Goal: Information Seeking & Learning: Learn about a topic

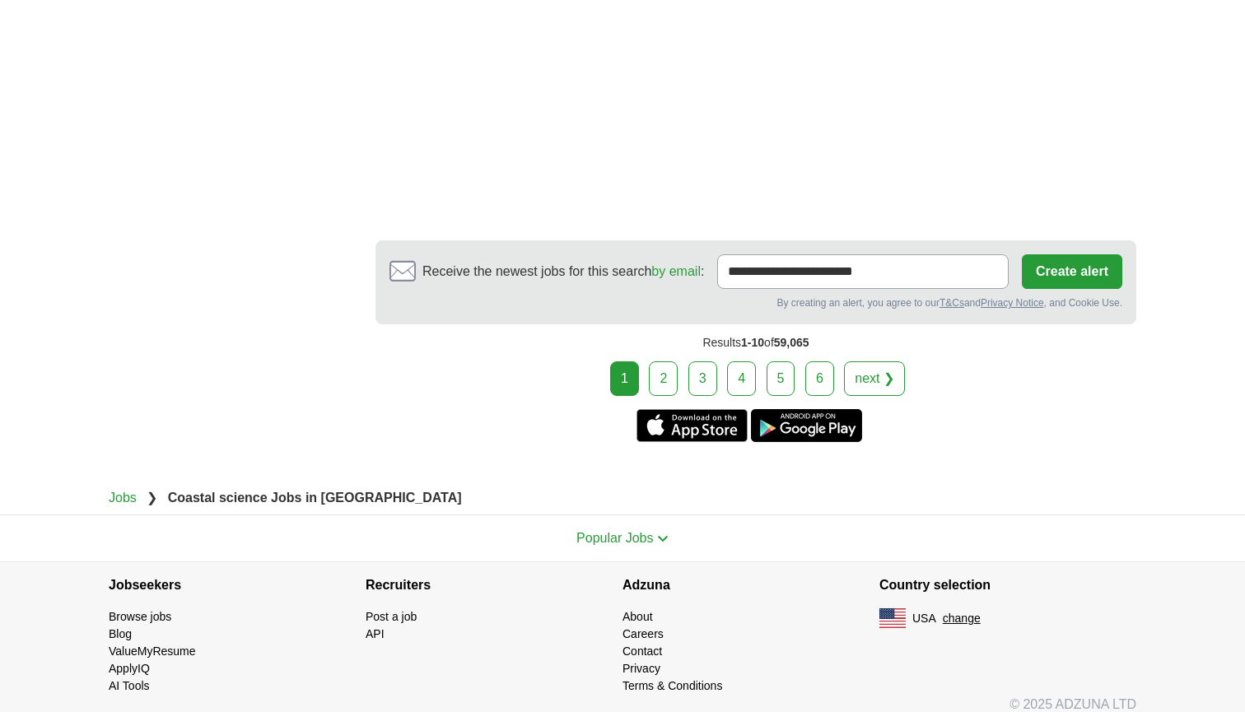
scroll to position [2887, 0]
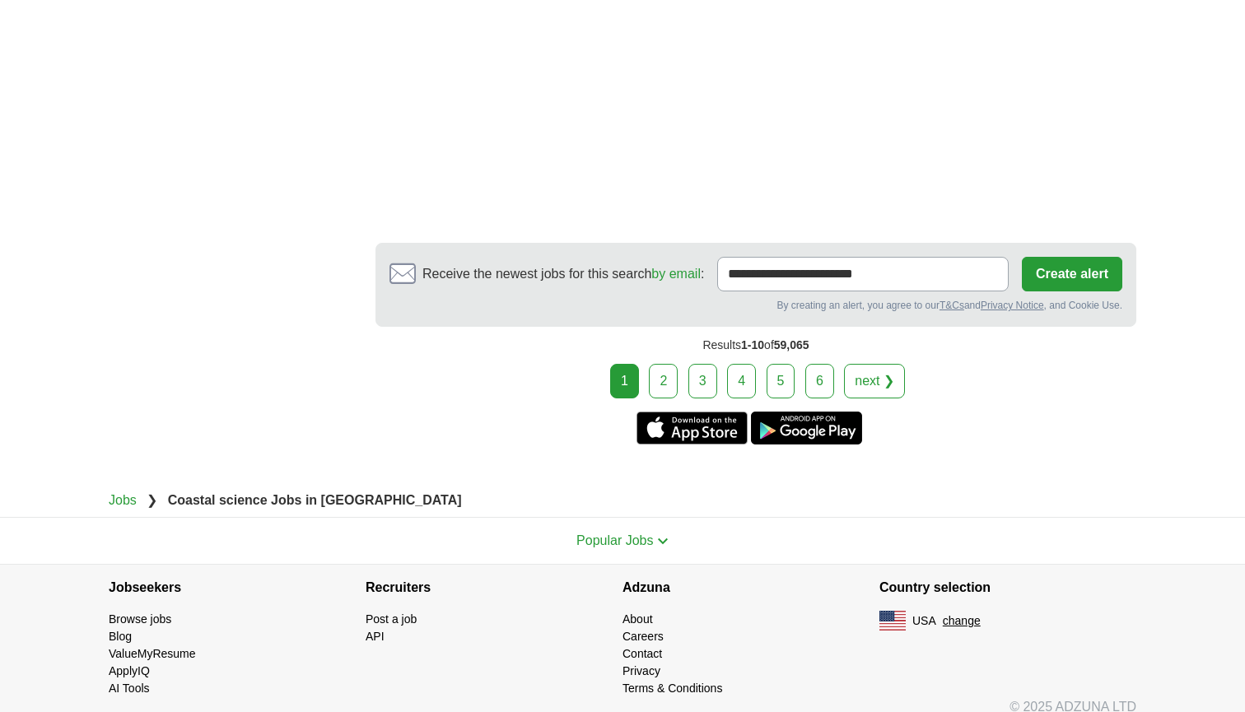
click at [676, 369] on link "2" at bounding box center [663, 381] width 29 height 35
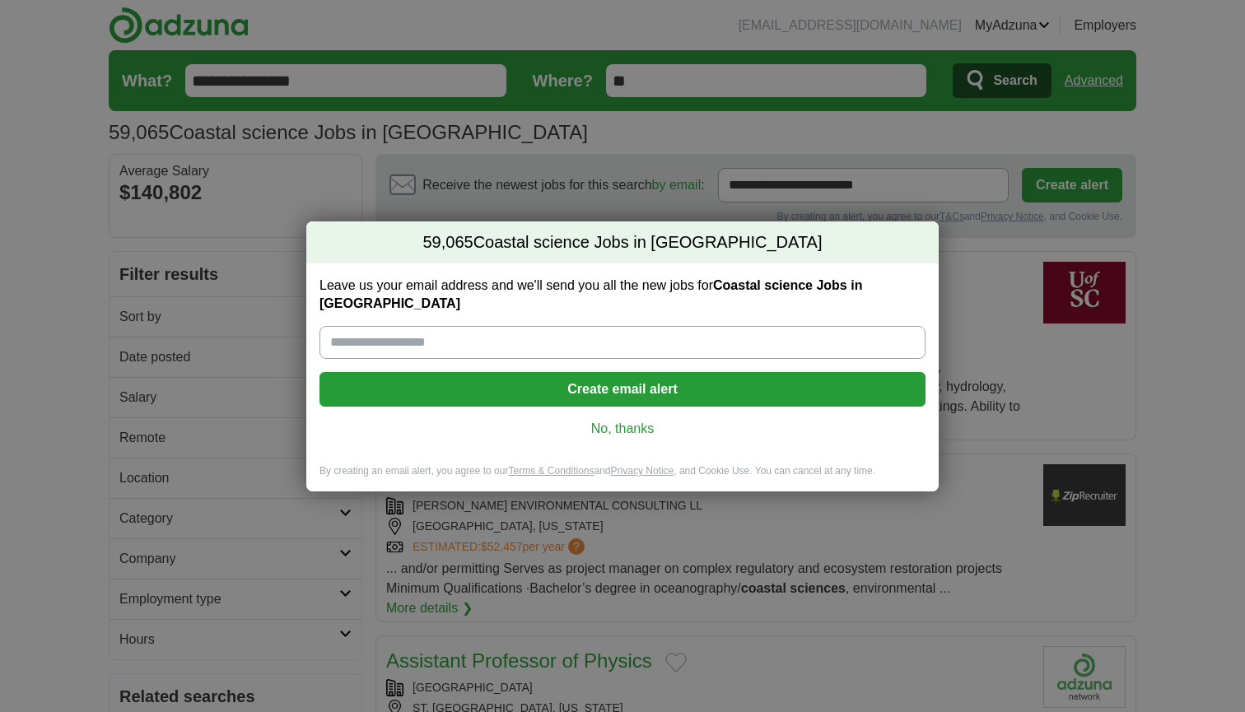
click at [645, 428] on link "No, thanks" at bounding box center [623, 429] width 580 height 18
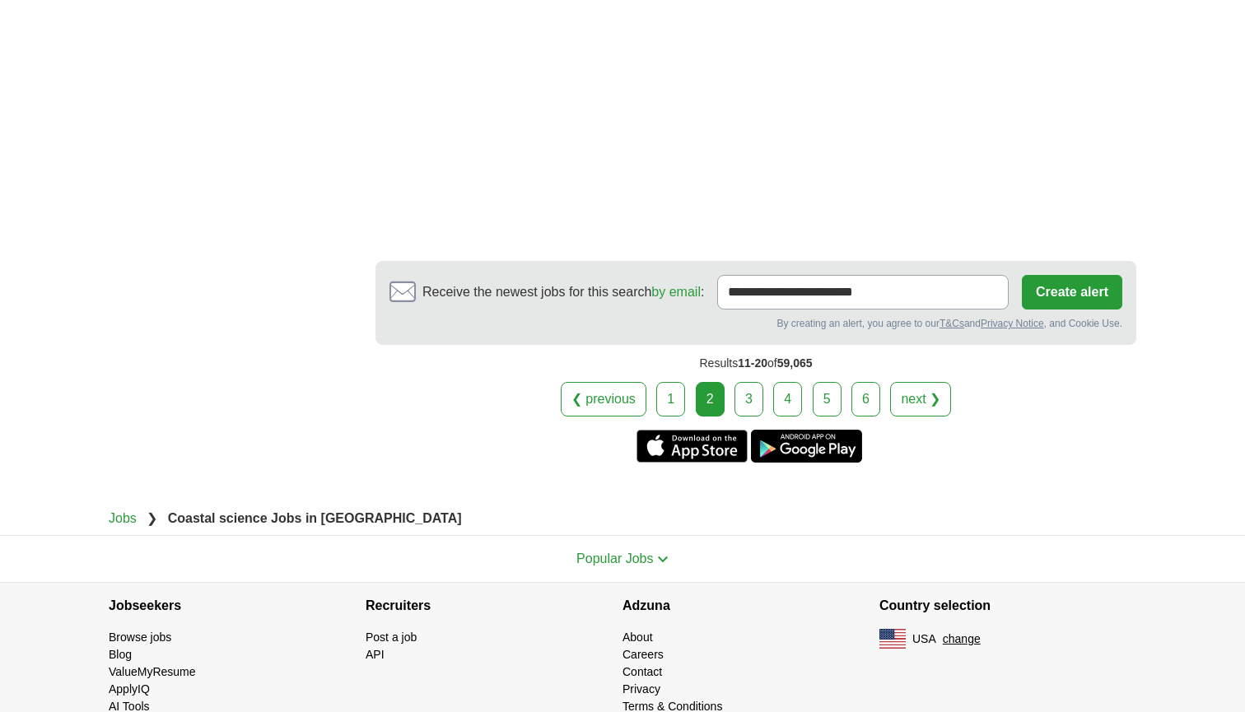
scroll to position [2960, 0]
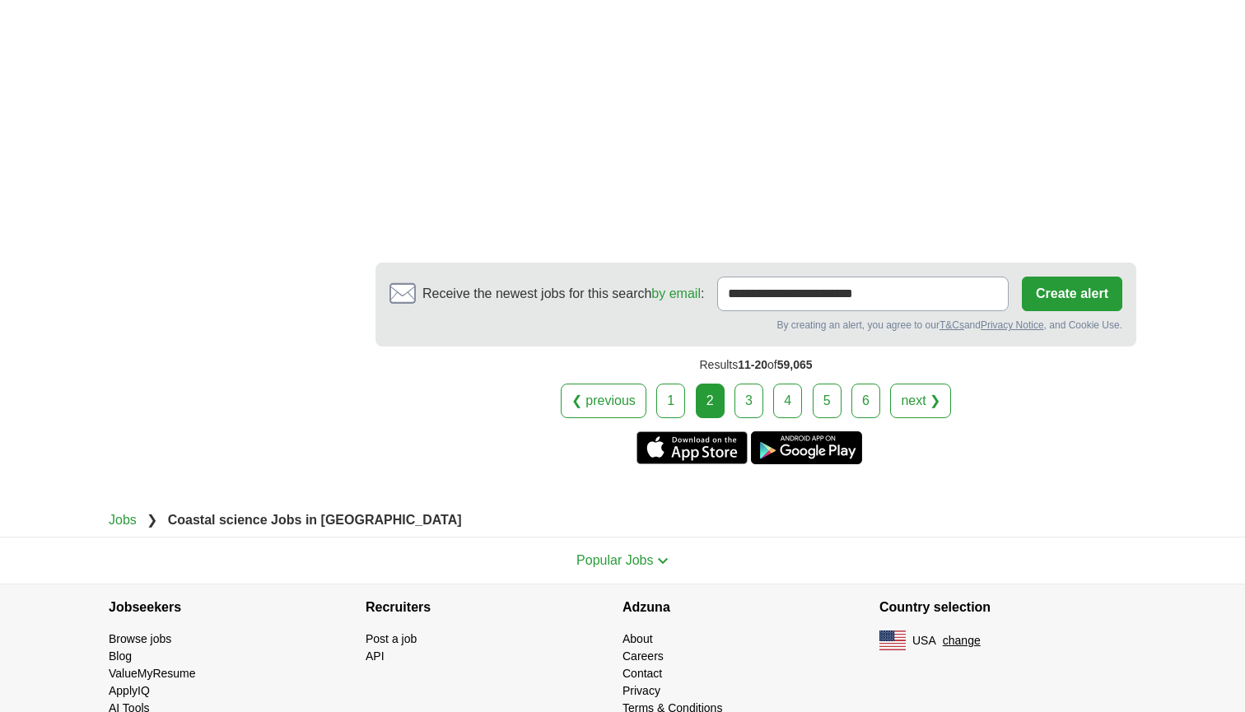
click at [742, 384] on link "3" at bounding box center [748, 401] width 29 height 35
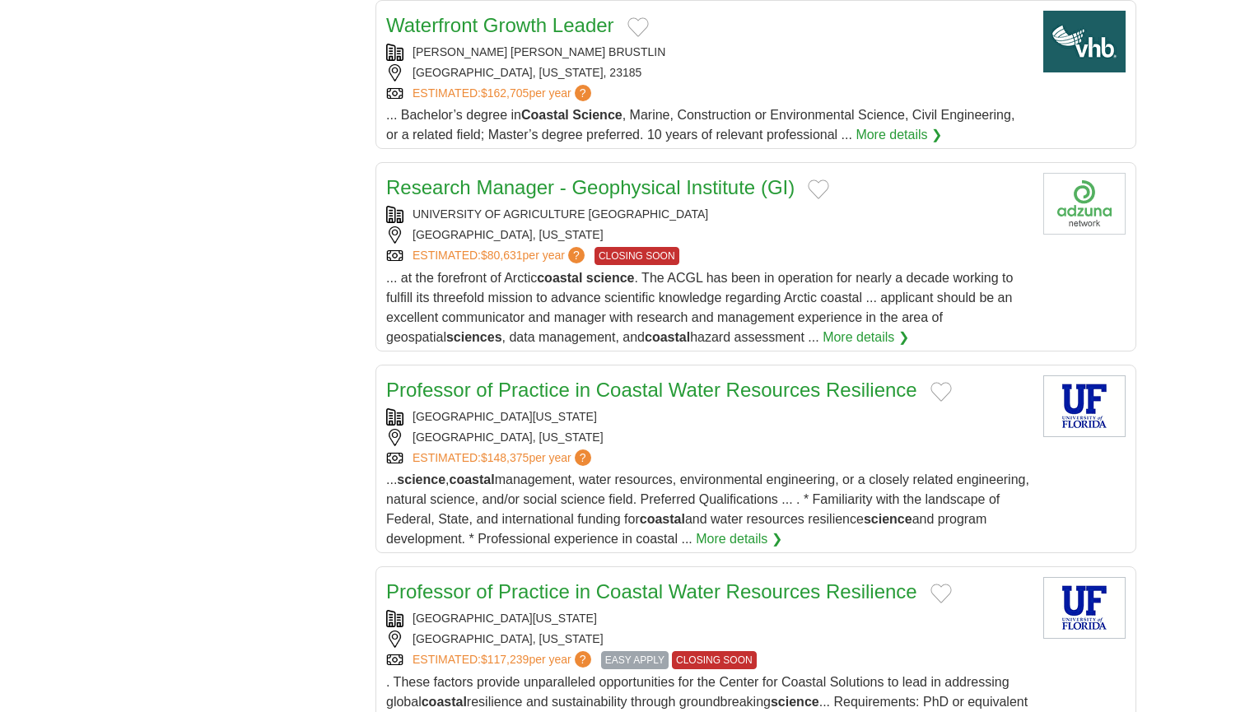
scroll to position [1381, 0]
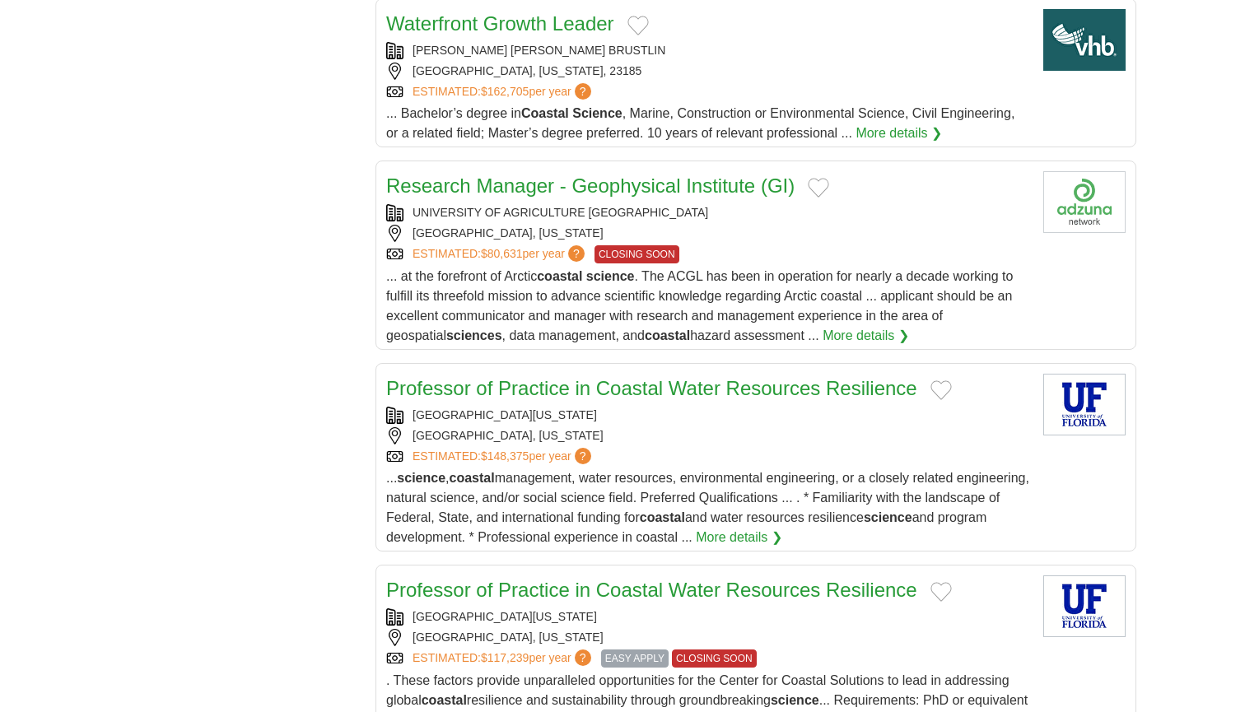
click at [769, 259] on div "ESTIMATED: $80,631 per year ? CLOSING SOON" at bounding box center [708, 254] width 644 height 18
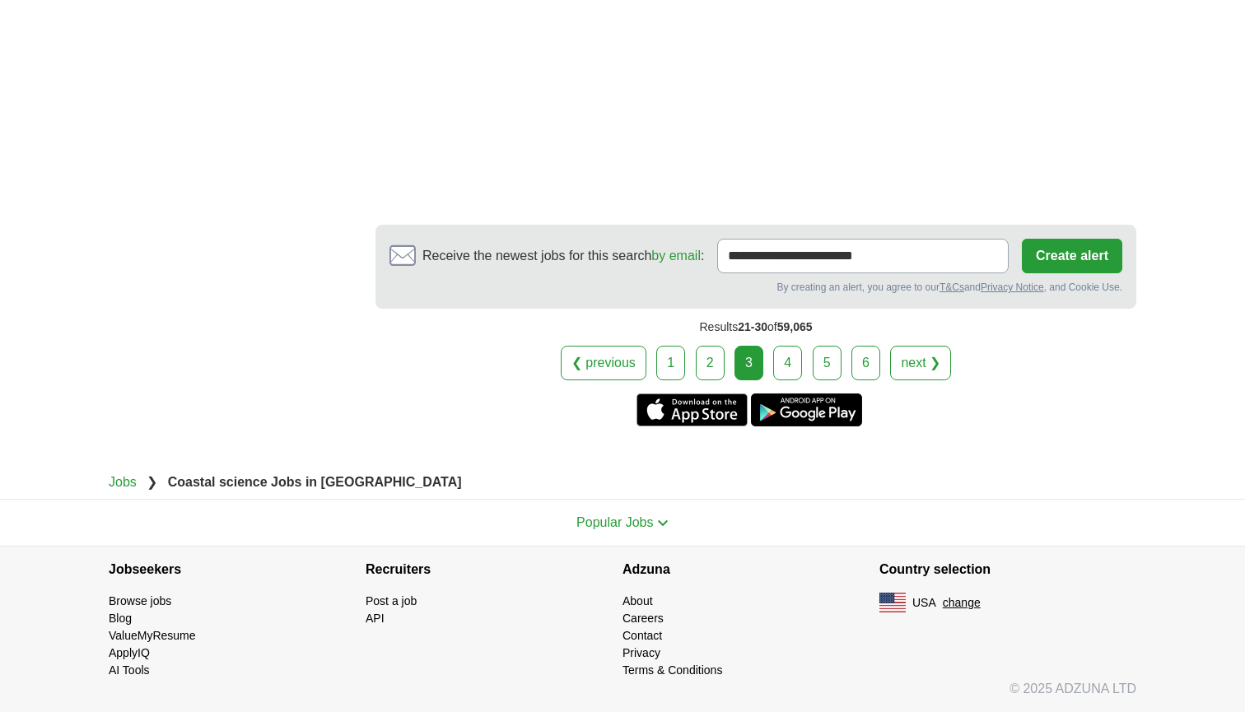
scroll to position [2733, 0]
click at [790, 375] on link "4" at bounding box center [787, 363] width 29 height 35
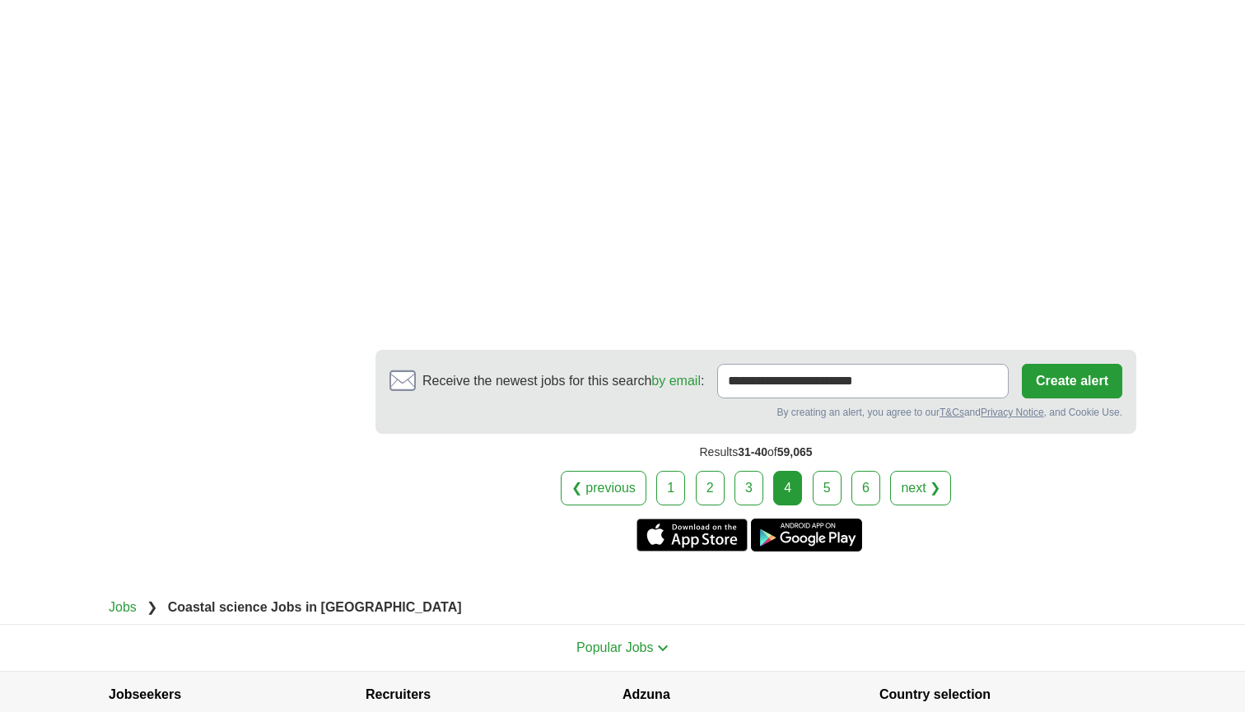
scroll to position [2751, 0]
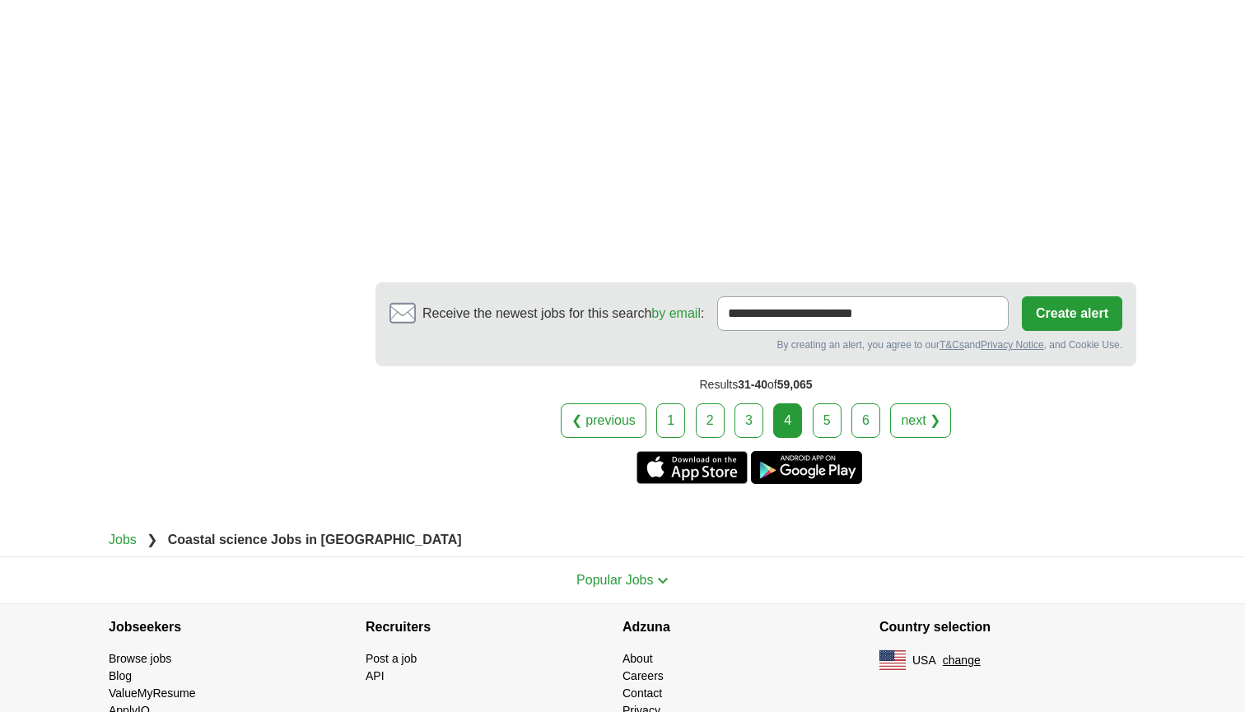
click at [825, 403] on link "5" at bounding box center [827, 420] width 29 height 35
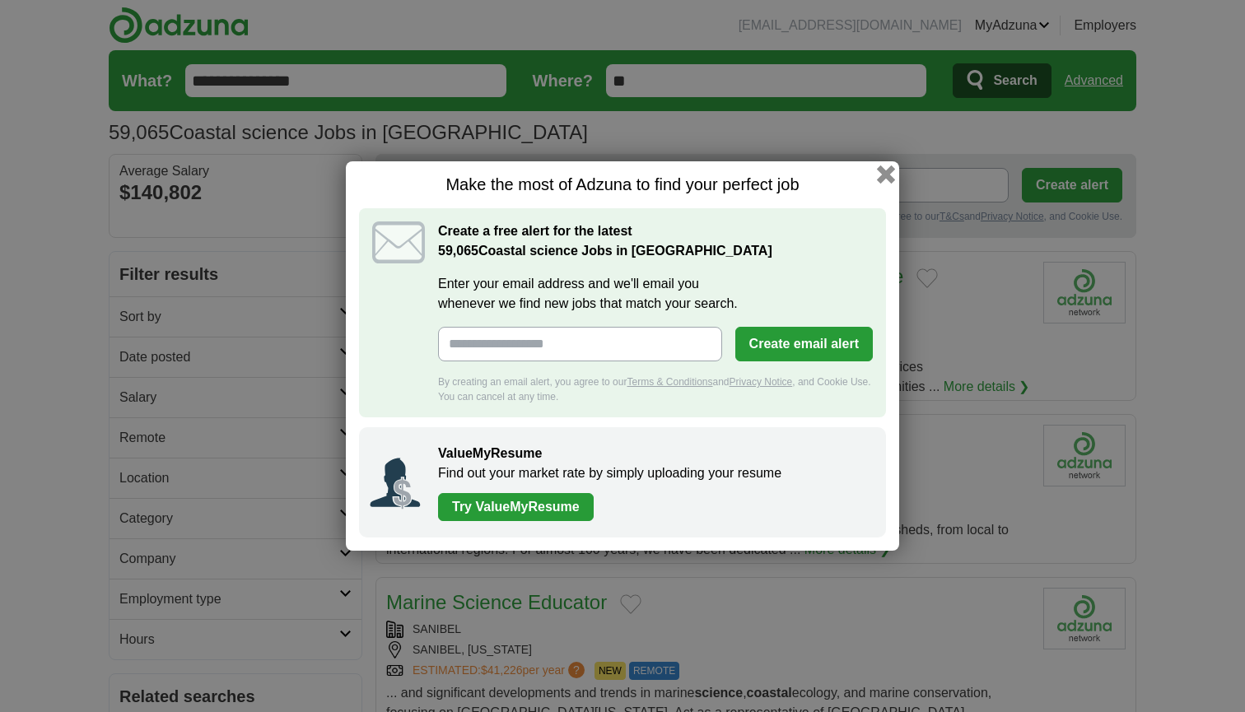
click at [887, 175] on button "button" at bounding box center [886, 174] width 18 height 18
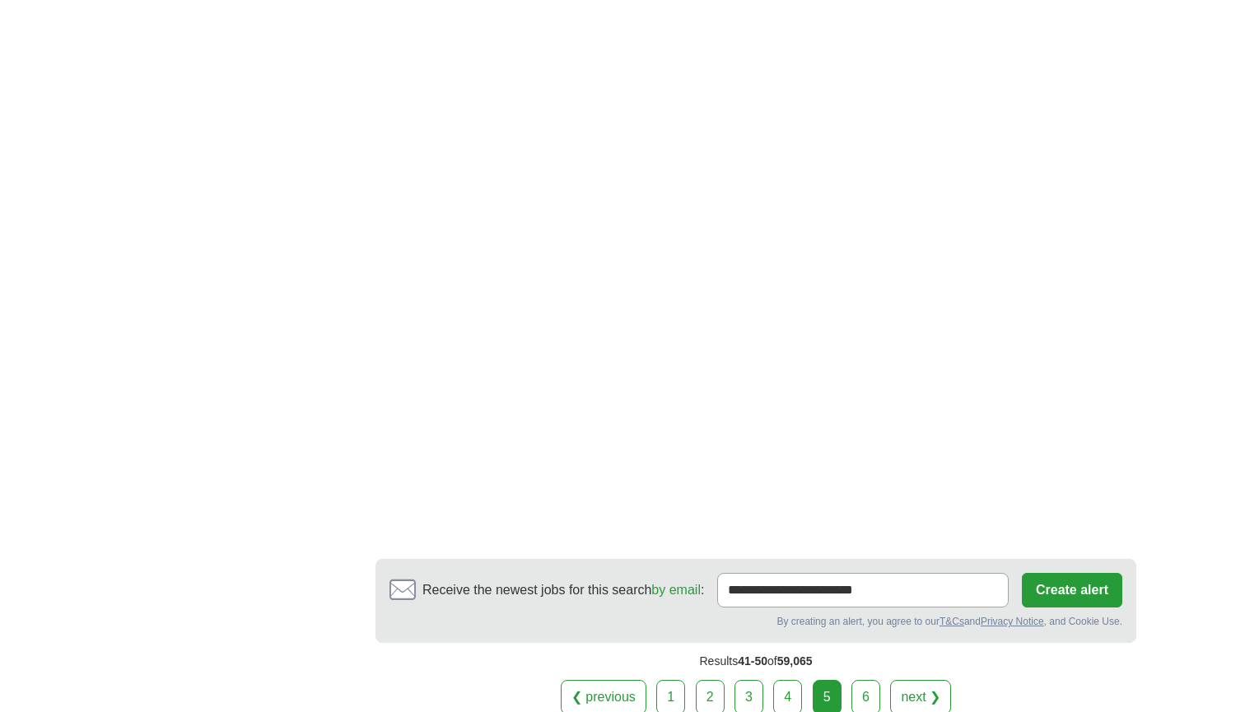
scroll to position [2709, 0]
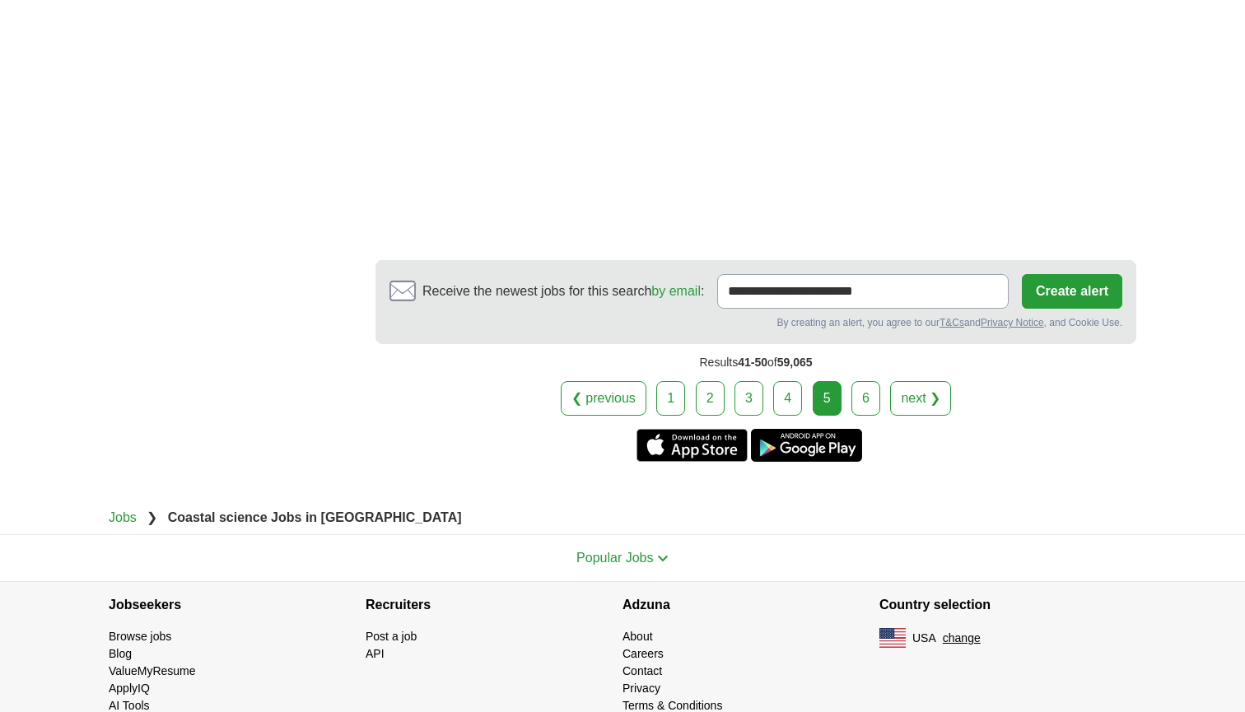
click at [863, 408] on link "6" at bounding box center [865, 398] width 29 height 35
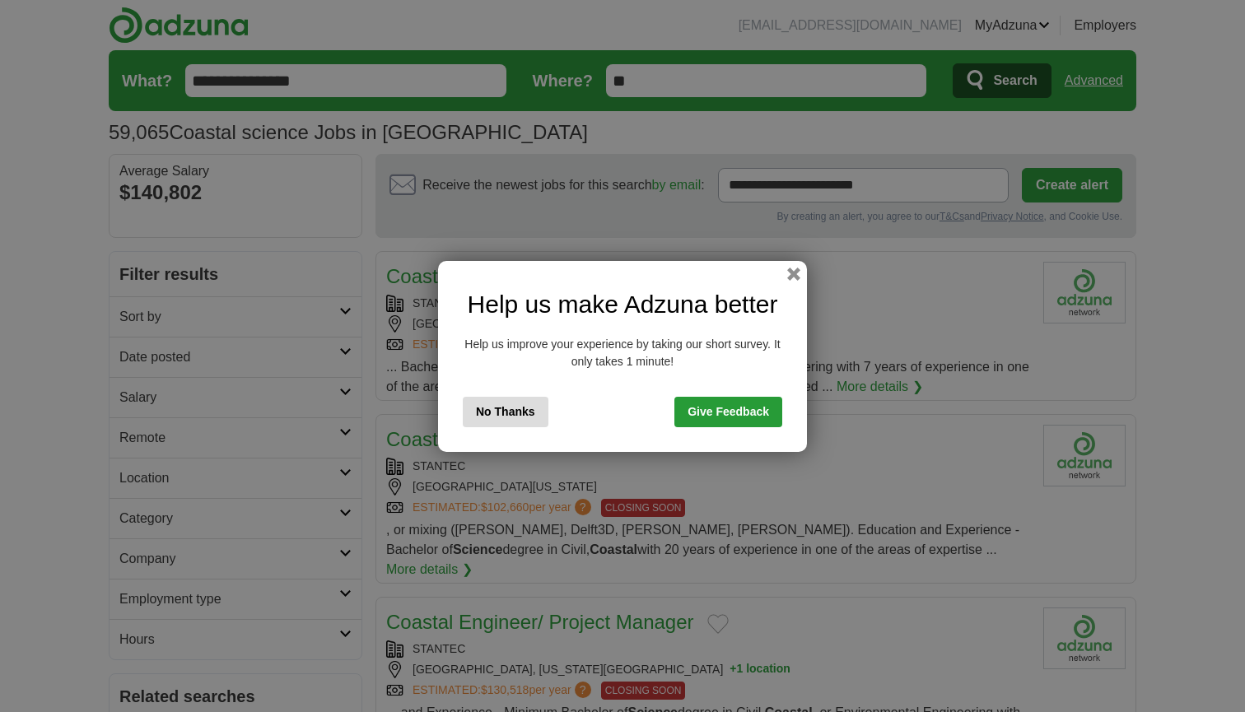
click at [791, 265] on div "Help us make Adzuna better Help us improve your experience by taking our short …" at bounding box center [622, 356] width 369 height 191
click at [792, 272] on button "button" at bounding box center [794, 273] width 18 height 18
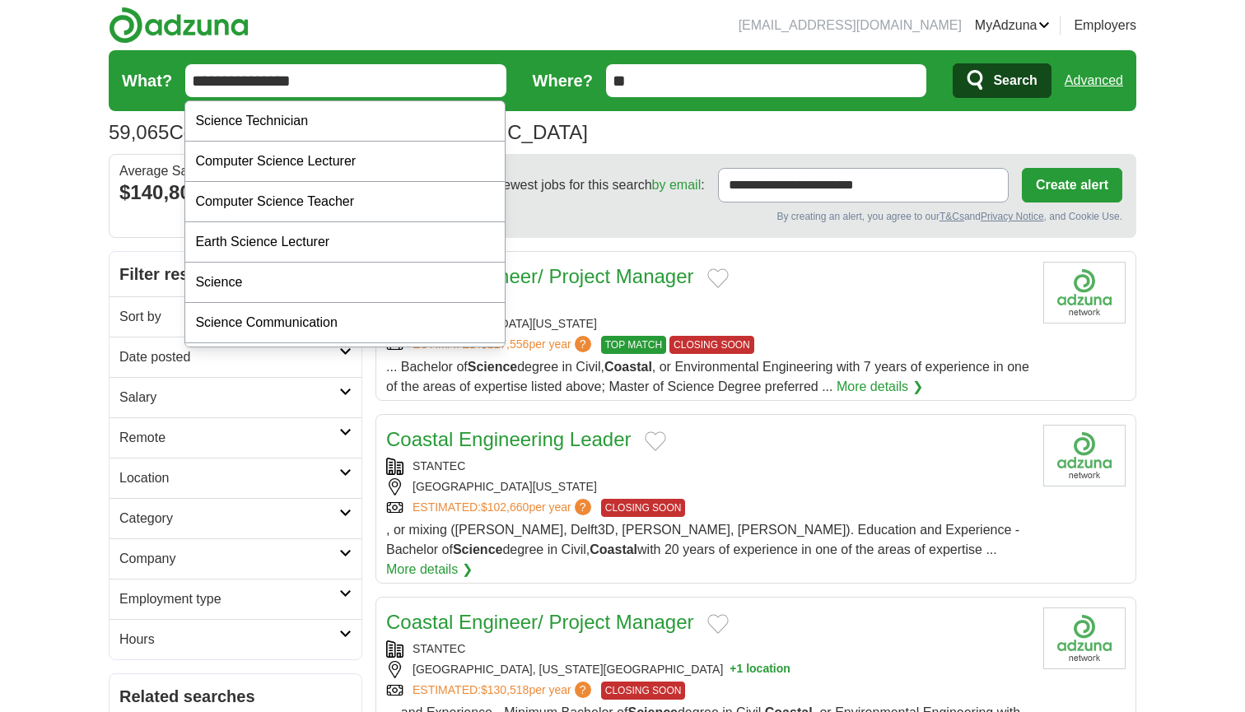
drag, startPoint x: 318, startPoint y: 82, endPoint x: 115, endPoint y: 82, distance: 202.5
click at [115, 82] on form "**********" at bounding box center [622, 80] width 1027 height 61
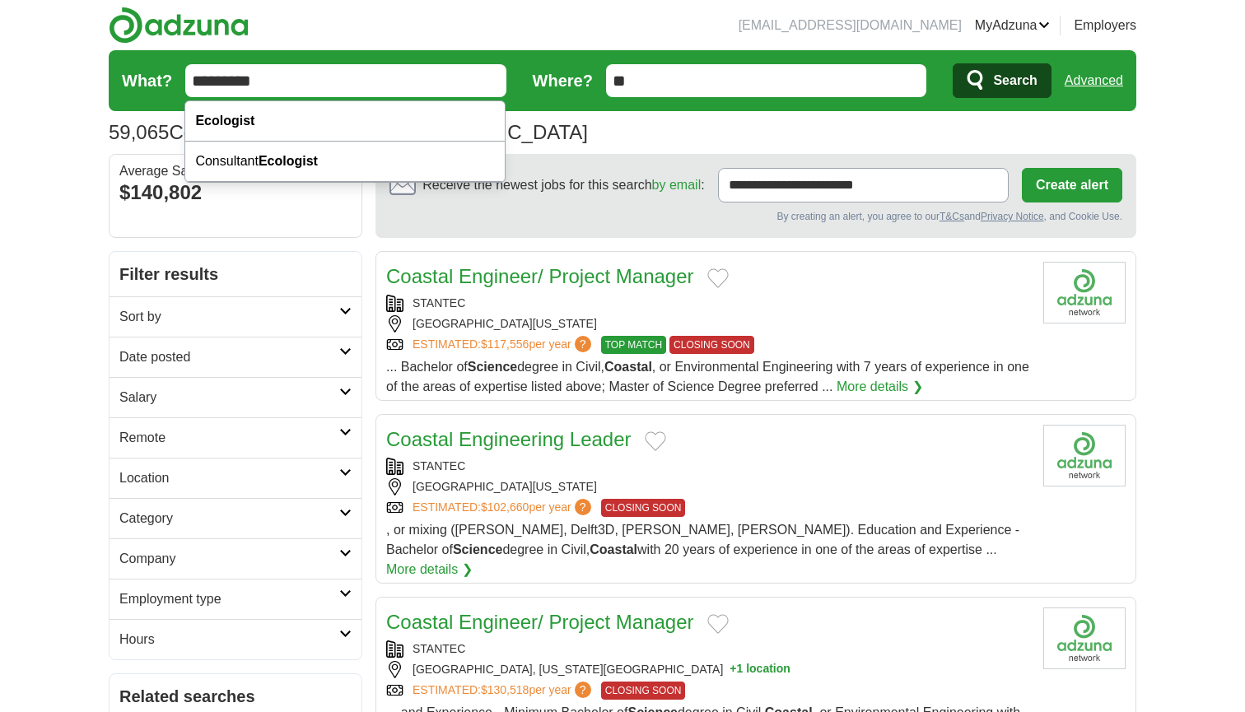
type input "*********"
click at [1001, 81] on button "Search" at bounding box center [1002, 80] width 98 height 35
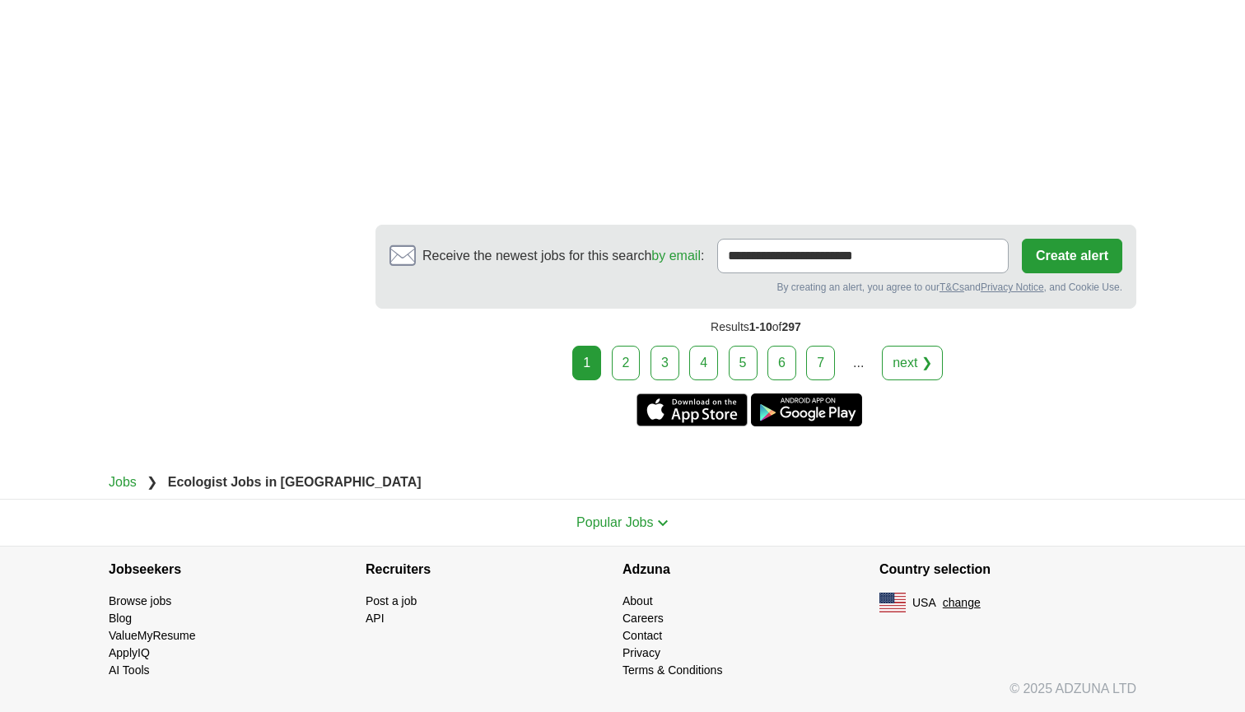
scroll to position [2890, 0]
click at [632, 361] on link "2" at bounding box center [626, 363] width 29 height 35
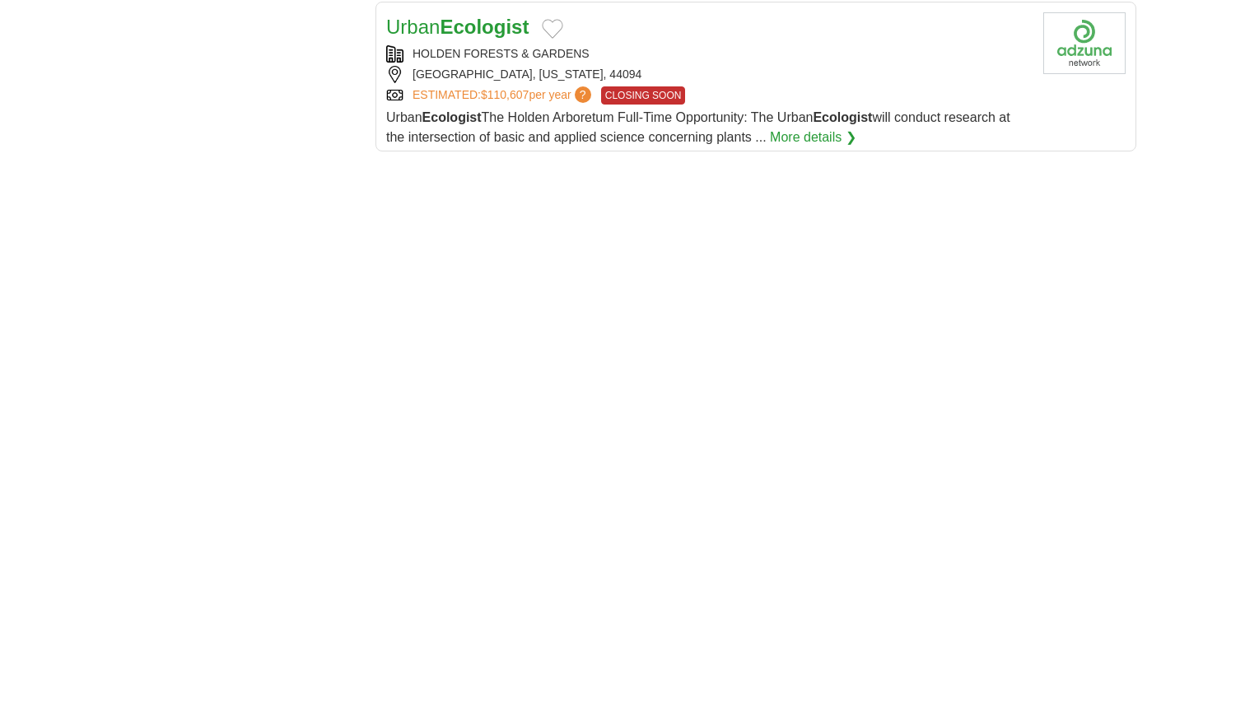
scroll to position [2248, 0]
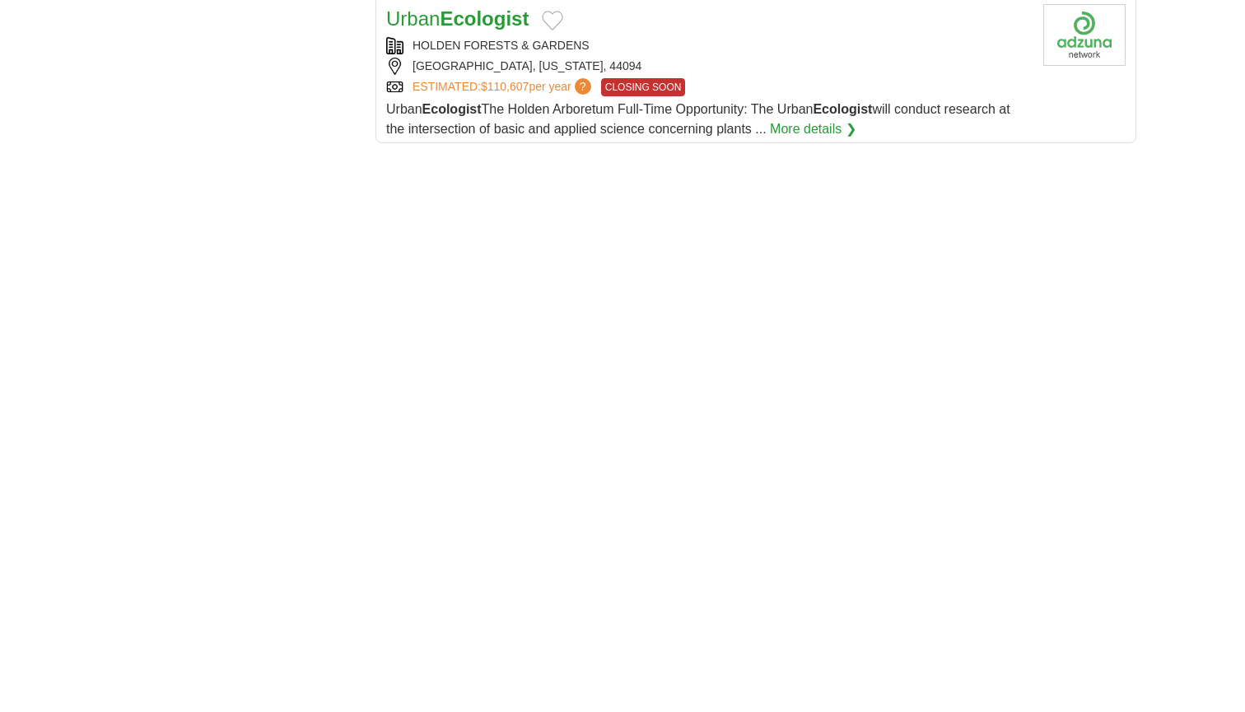
click at [835, 119] on link "More details ❯" at bounding box center [813, 129] width 86 height 20
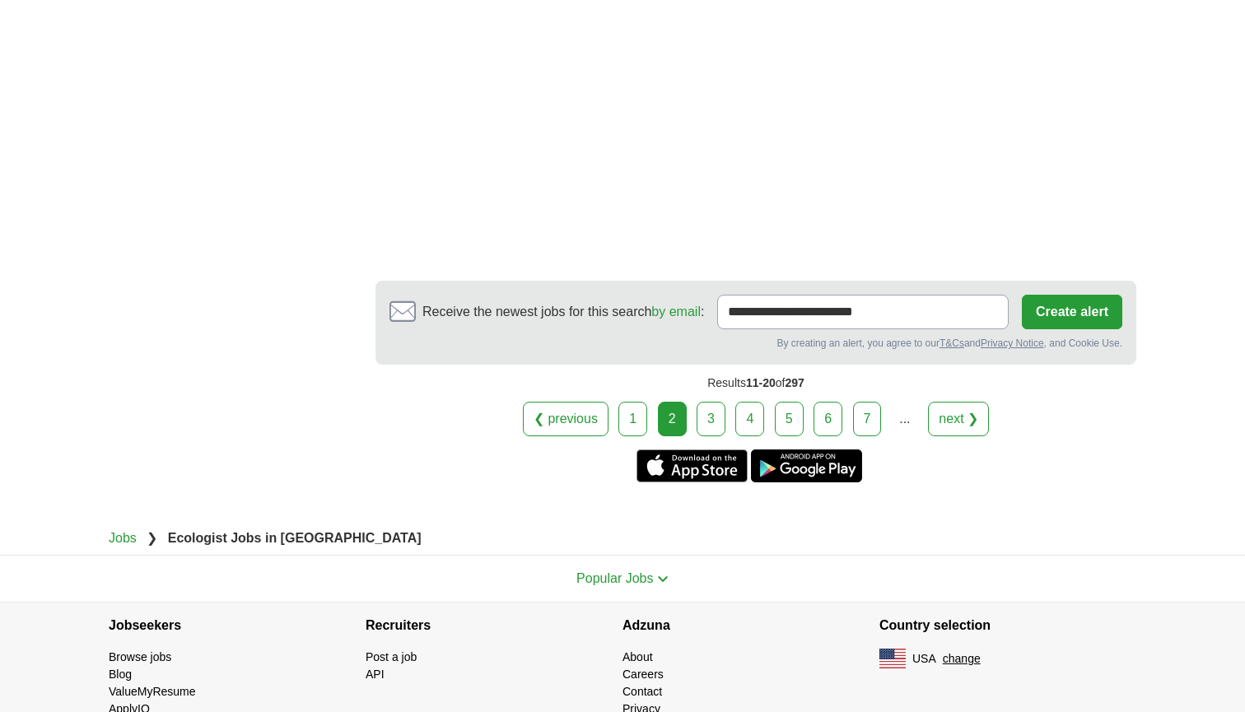
scroll to position [2925, 0]
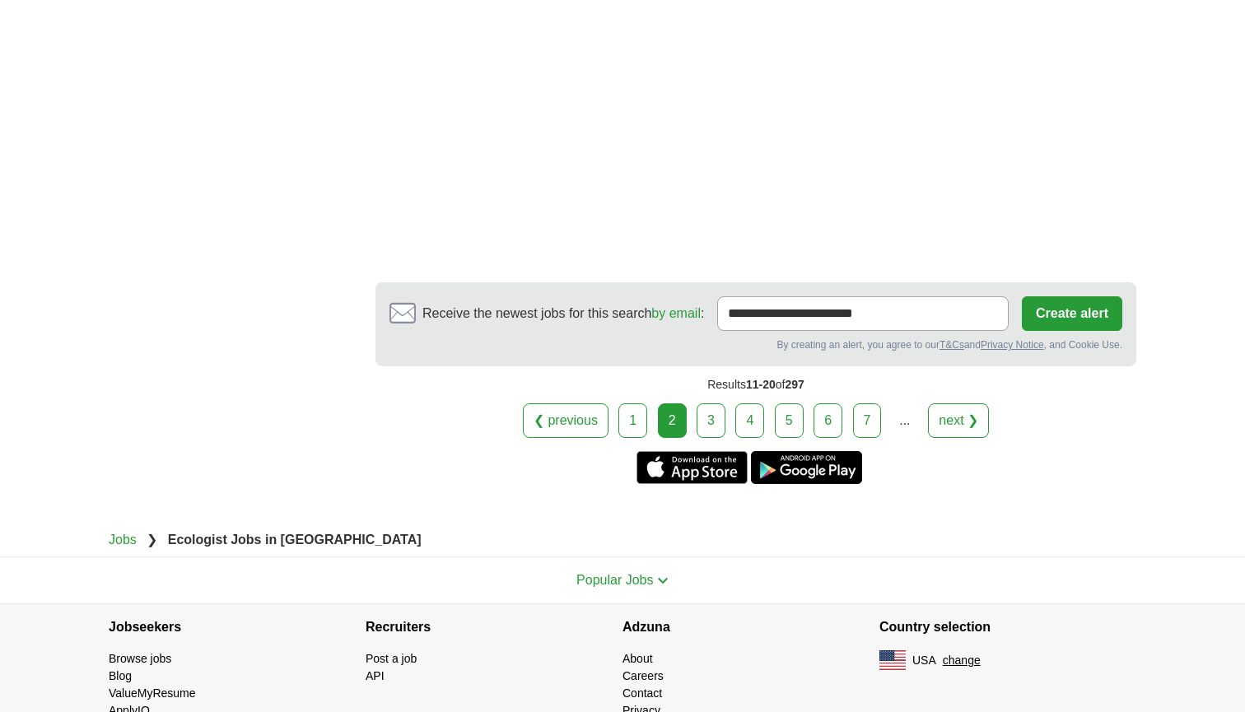
click at [715, 403] on link "3" at bounding box center [710, 420] width 29 height 35
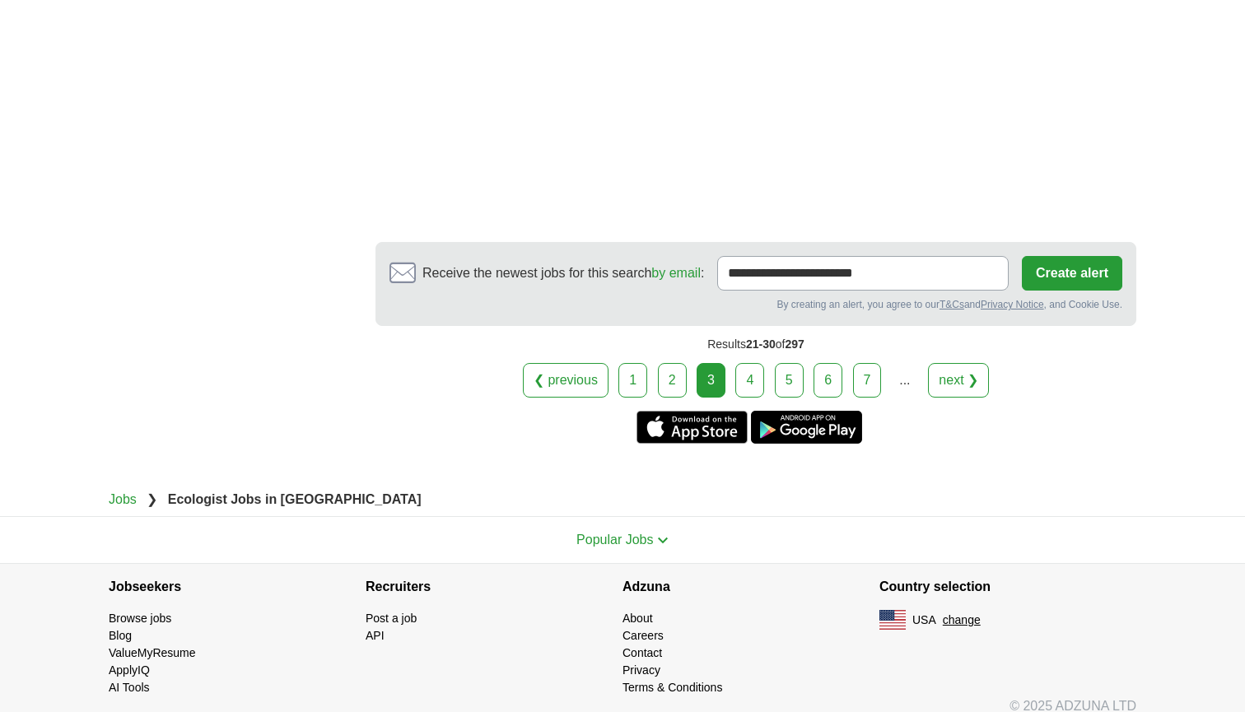
scroll to position [2949, 0]
click at [756, 364] on link "4" at bounding box center [749, 381] width 29 height 35
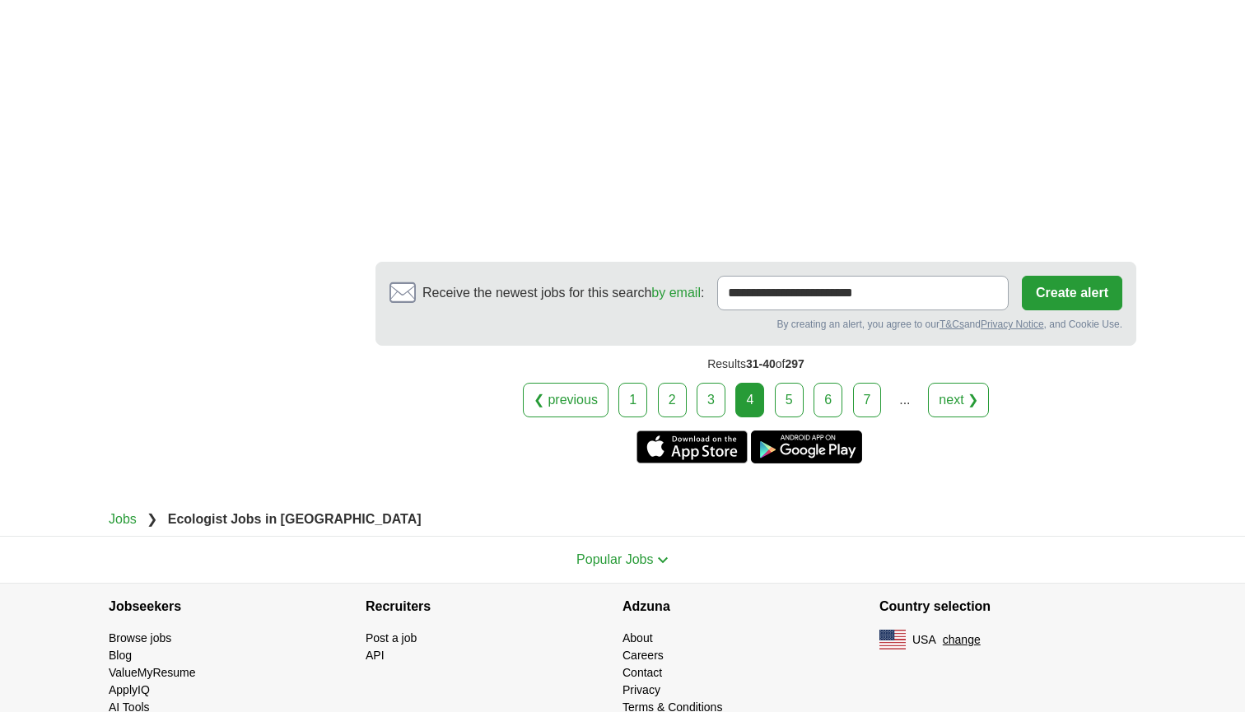
scroll to position [2847, 0]
click at [790, 384] on link "5" at bounding box center [789, 401] width 29 height 35
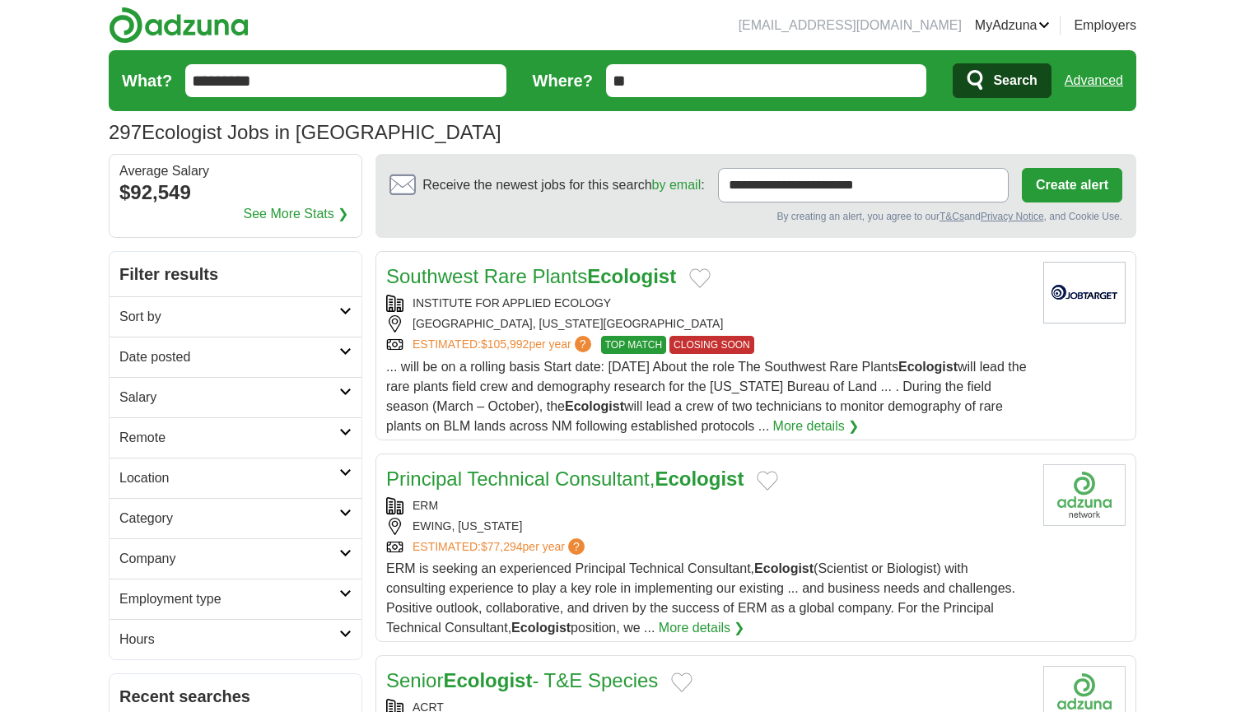
click at [291, 64] on form "What? ********* Where? ** Search Advanced" at bounding box center [622, 80] width 1027 height 61
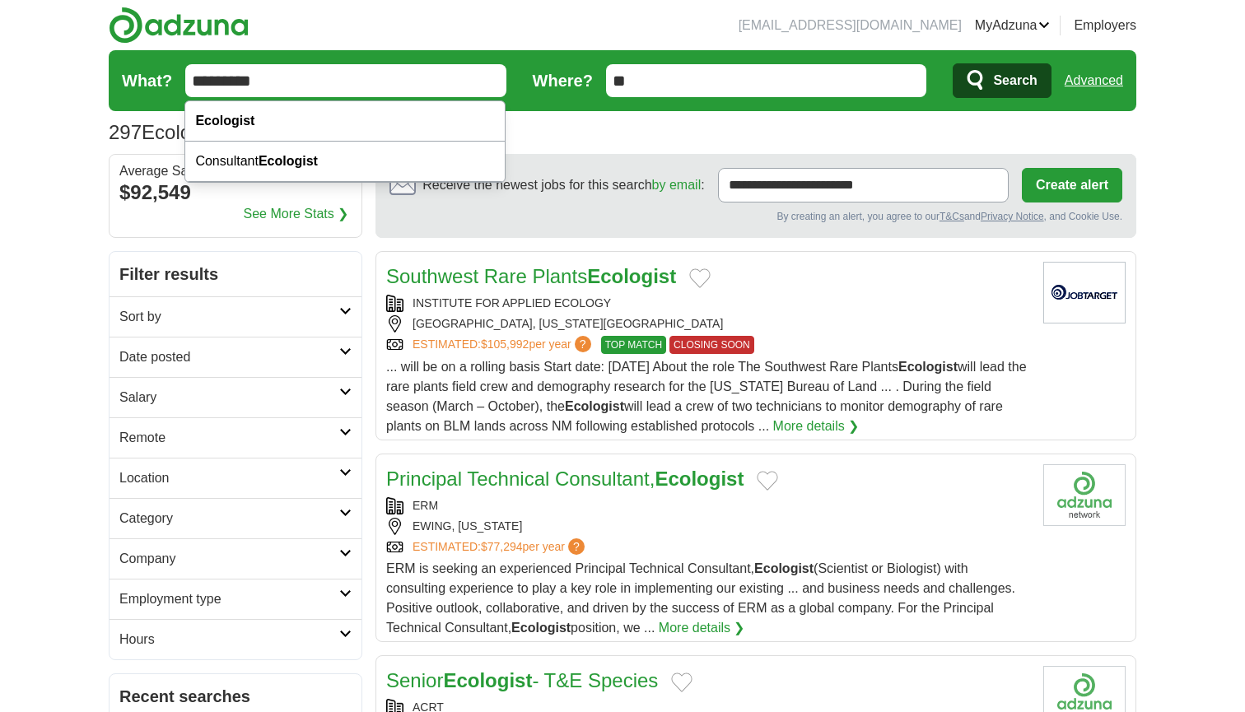
drag, startPoint x: 284, startPoint y: 83, endPoint x: 177, endPoint y: 82, distance: 107.0
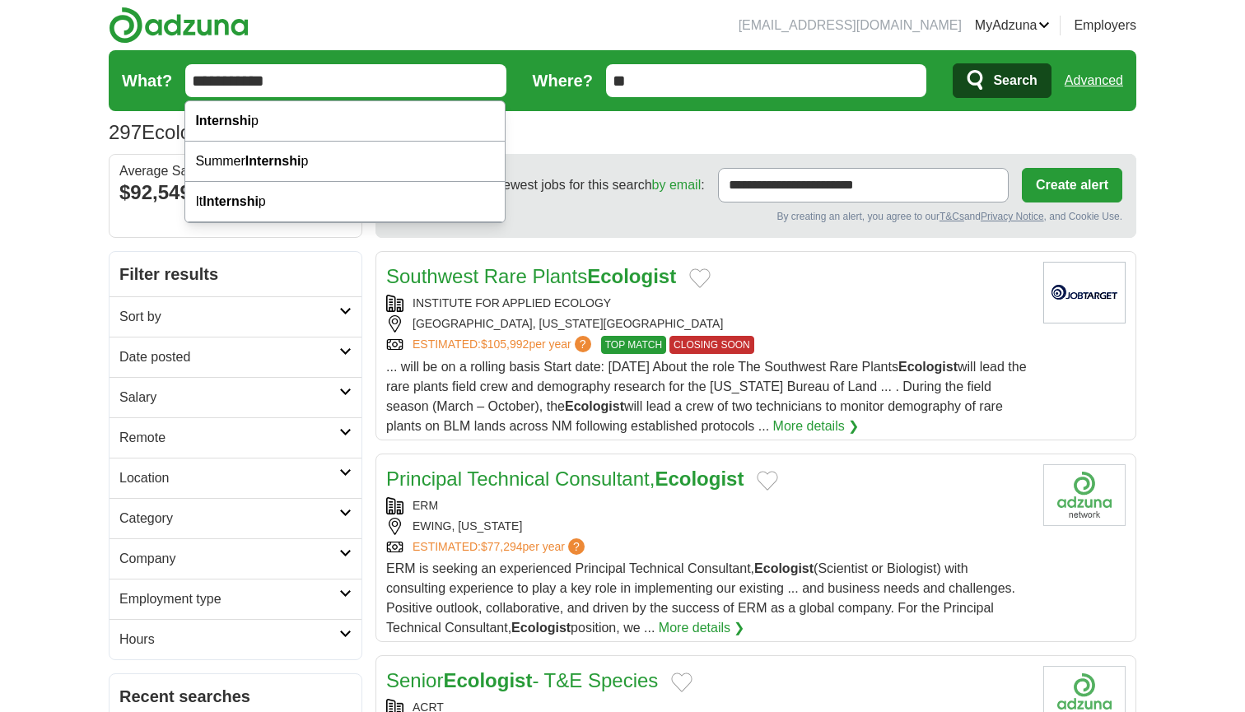
type input "**********"
click at [1001, 81] on button "Search" at bounding box center [1002, 80] width 98 height 35
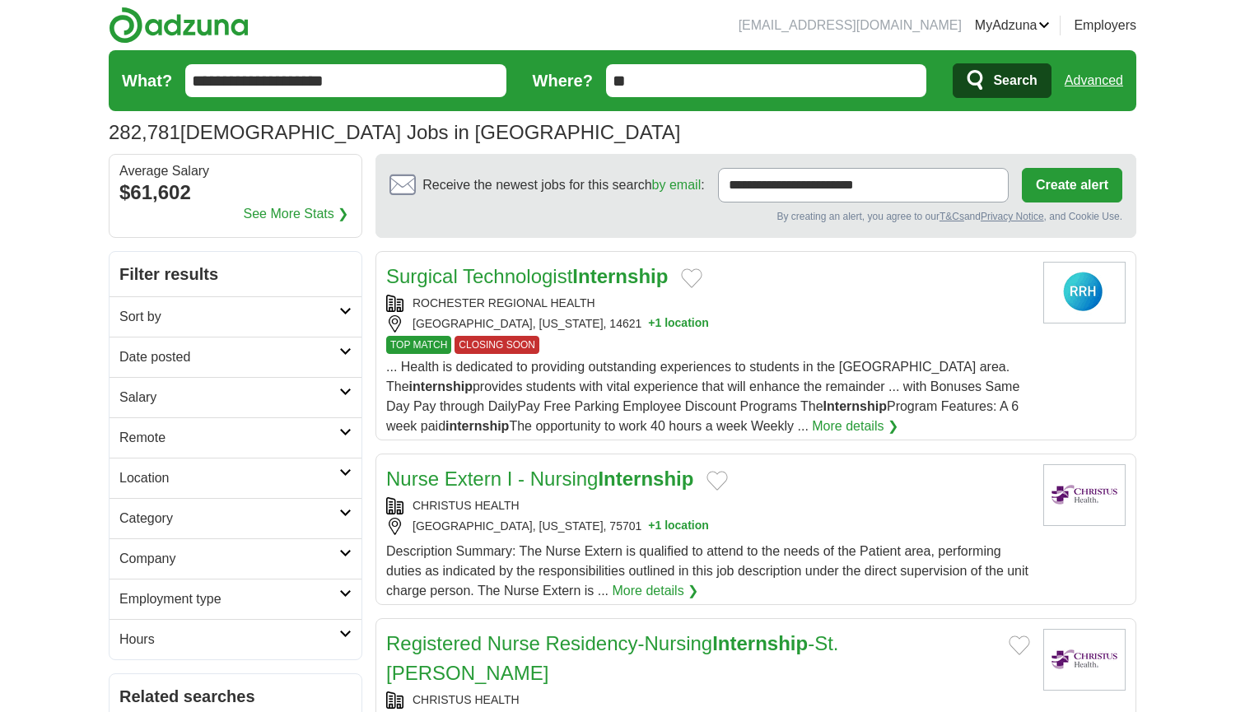
type input "**********"
click at [1001, 81] on button "Search" at bounding box center [1002, 80] width 98 height 35
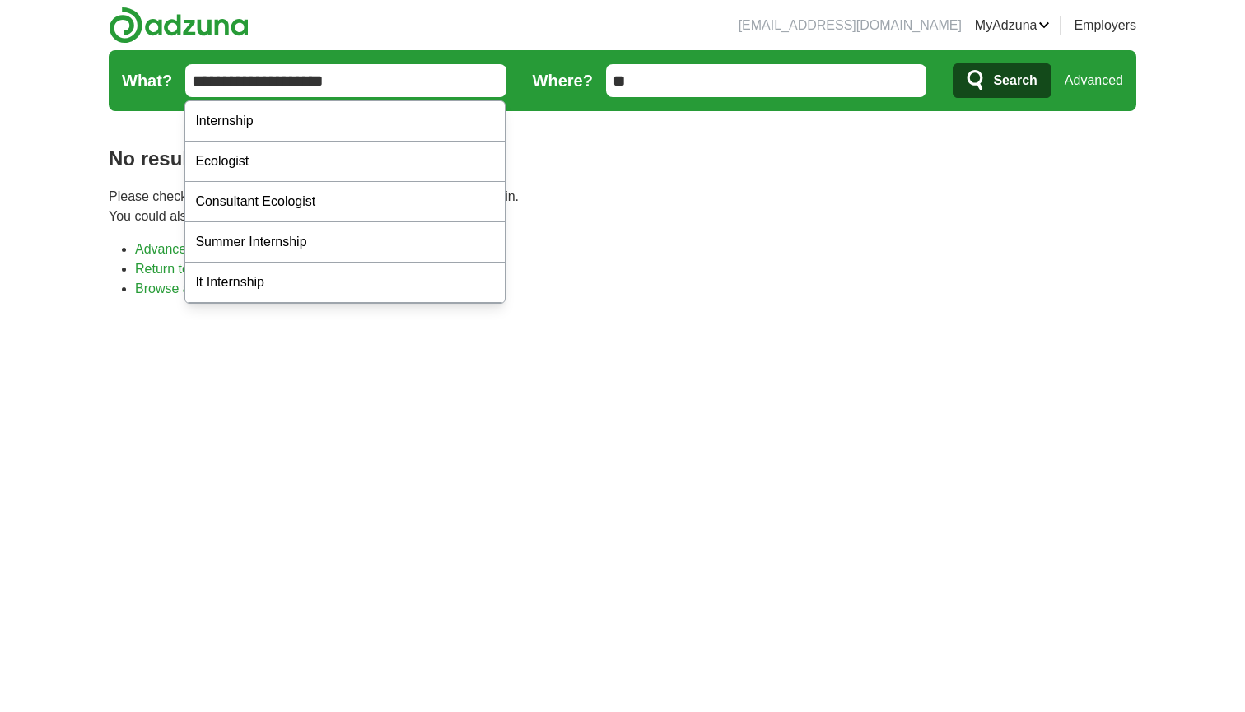
drag, startPoint x: 259, startPoint y: 78, endPoint x: 121, endPoint y: 68, distance: 137.8
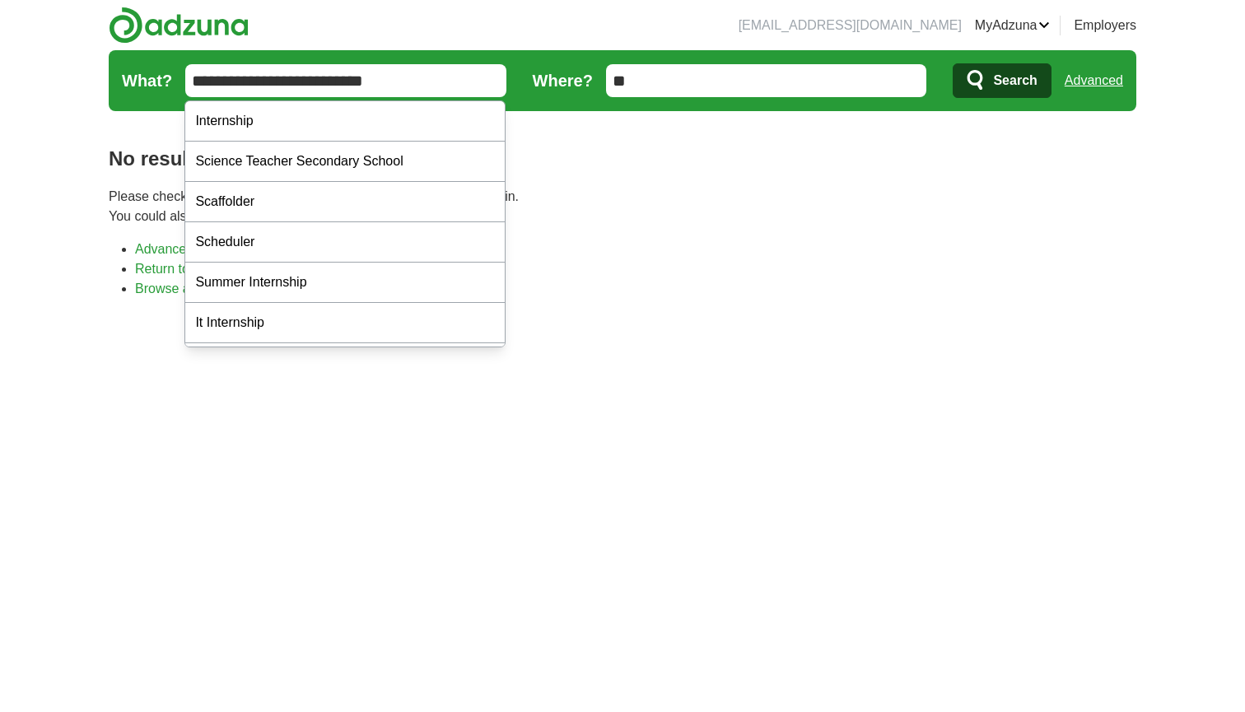
type input "**********"
click at [1001, 81] on button "Search" at bounding box center [1002, 80] width 98 height 35
drag, startPoint x: 305, startPoint y: 78, endPoint x: 244, endPoint y: 75, distance: 61.8
type input "**********"
click at [1001, 81] on button "Search" at bounding box center [1002, 80] width 98 height 35
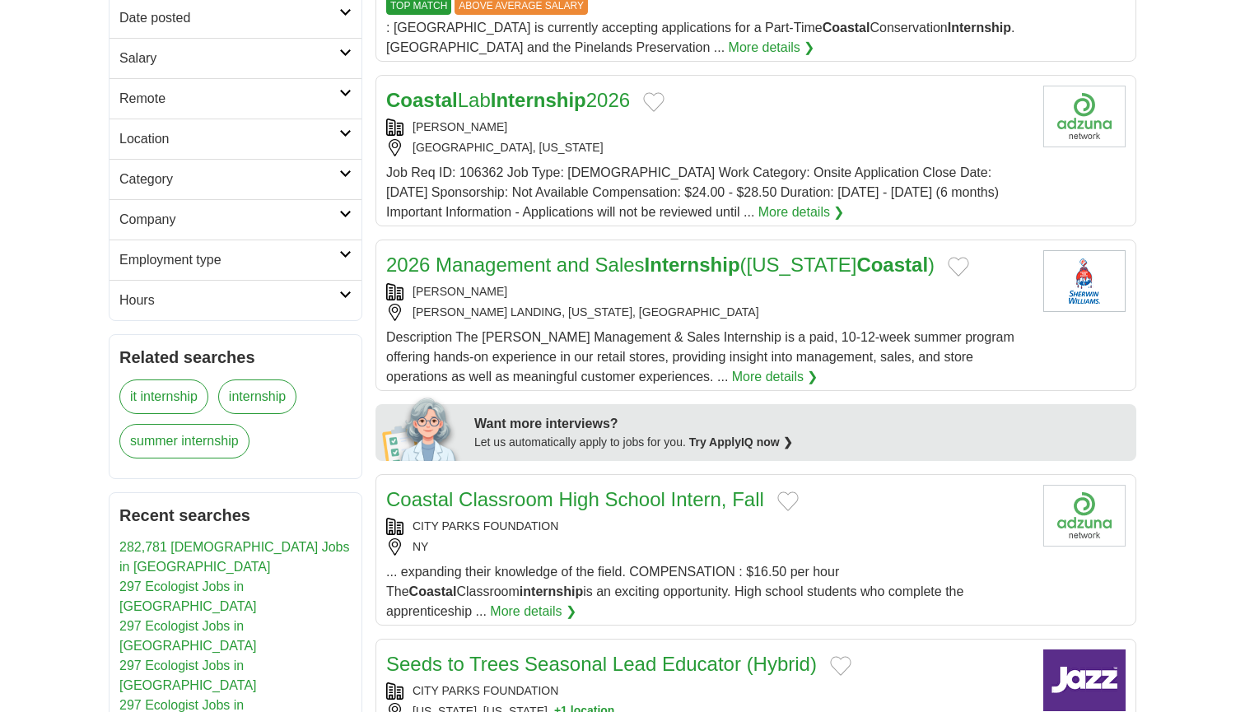
scroll to position [347, 0]
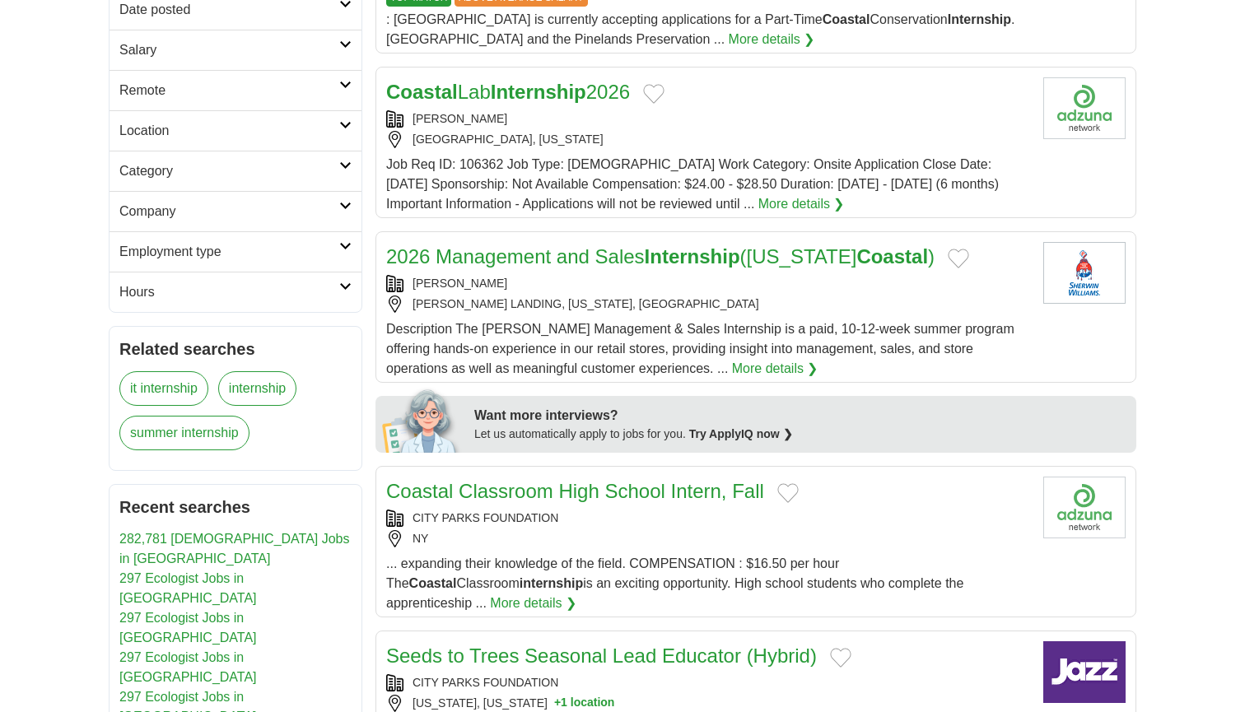
click at [666, 180] on span "Job Req ID: 106362 Job Type: Full-time Work Category: Onsite Application Close …" at bounding box center [692, 184] width 613 height 54
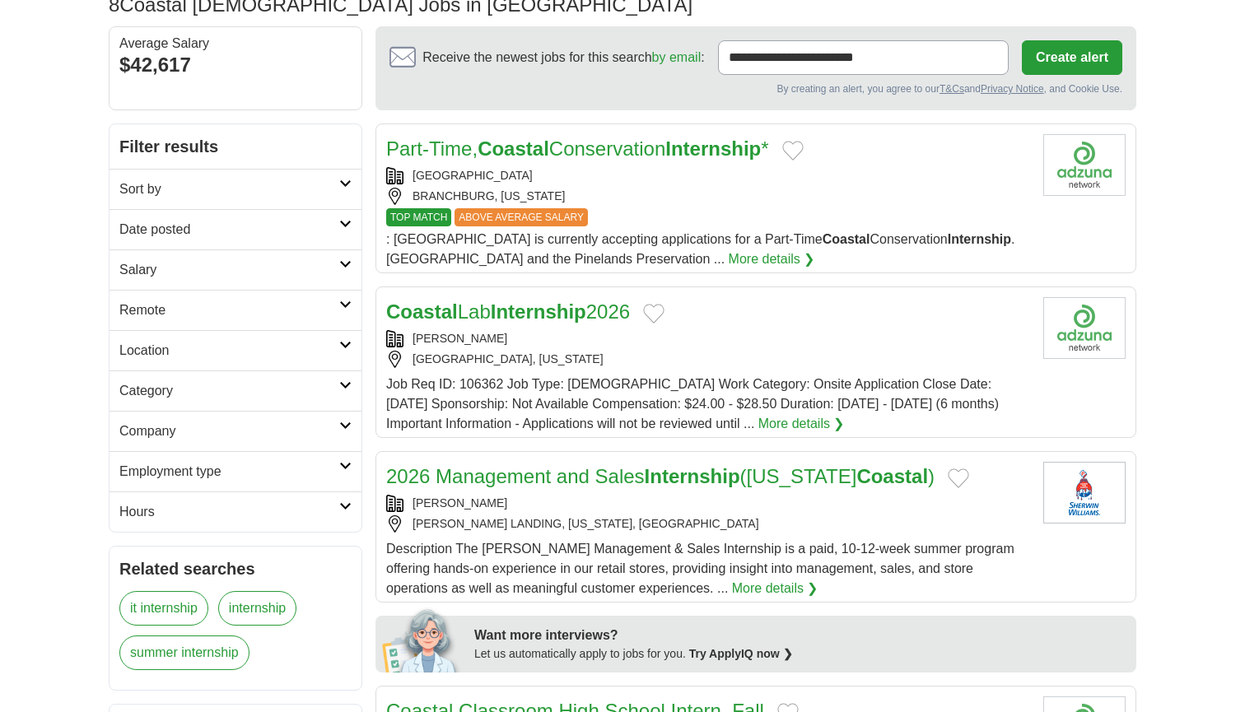
scroll to position [128, 0]
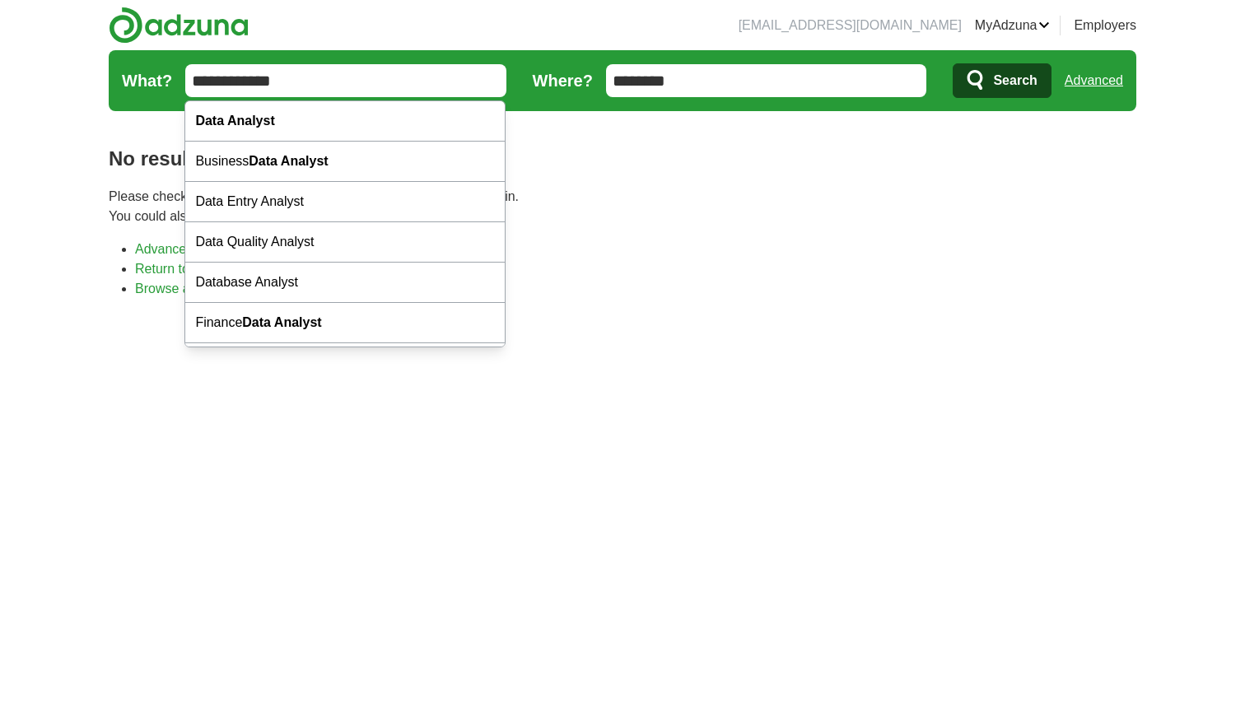
drag, startPoint x: 420, startPoint y: 88, endPoint x: 146, endPoint y: 71, distance: 274.7
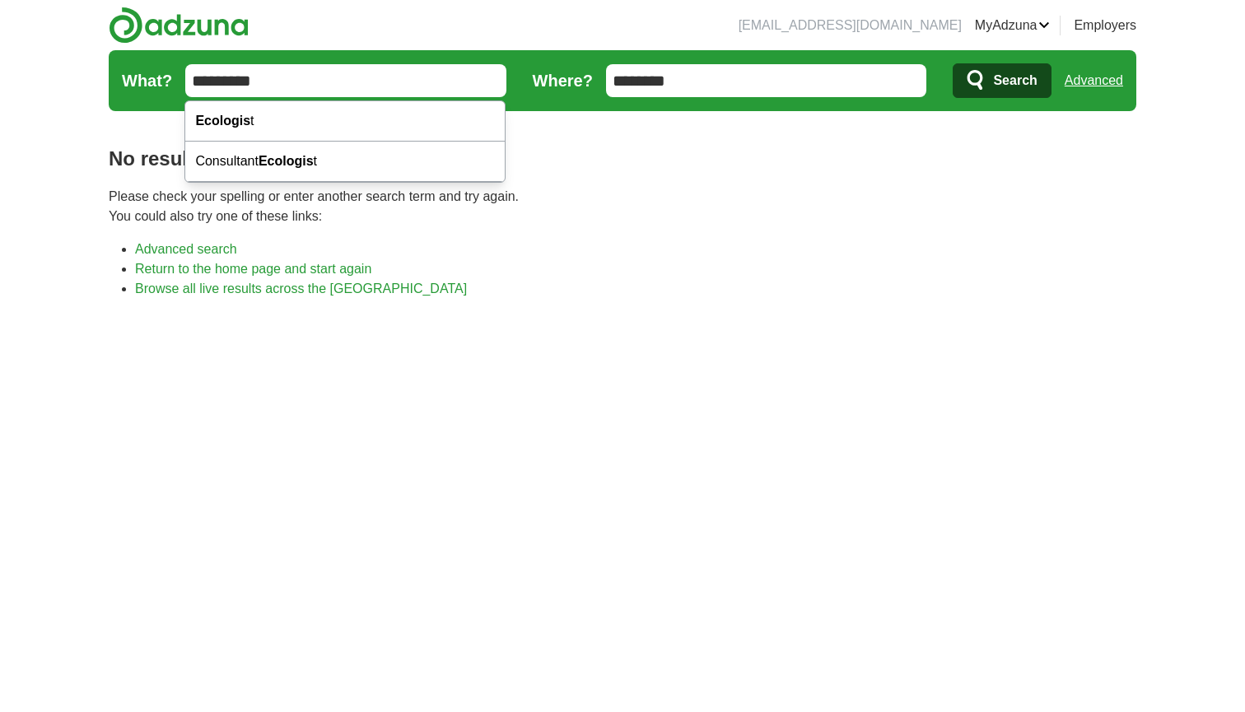
type input "*********"
click at [1001, 81] on button "Search" at bounding box center [1002, 80] width 98 height 35
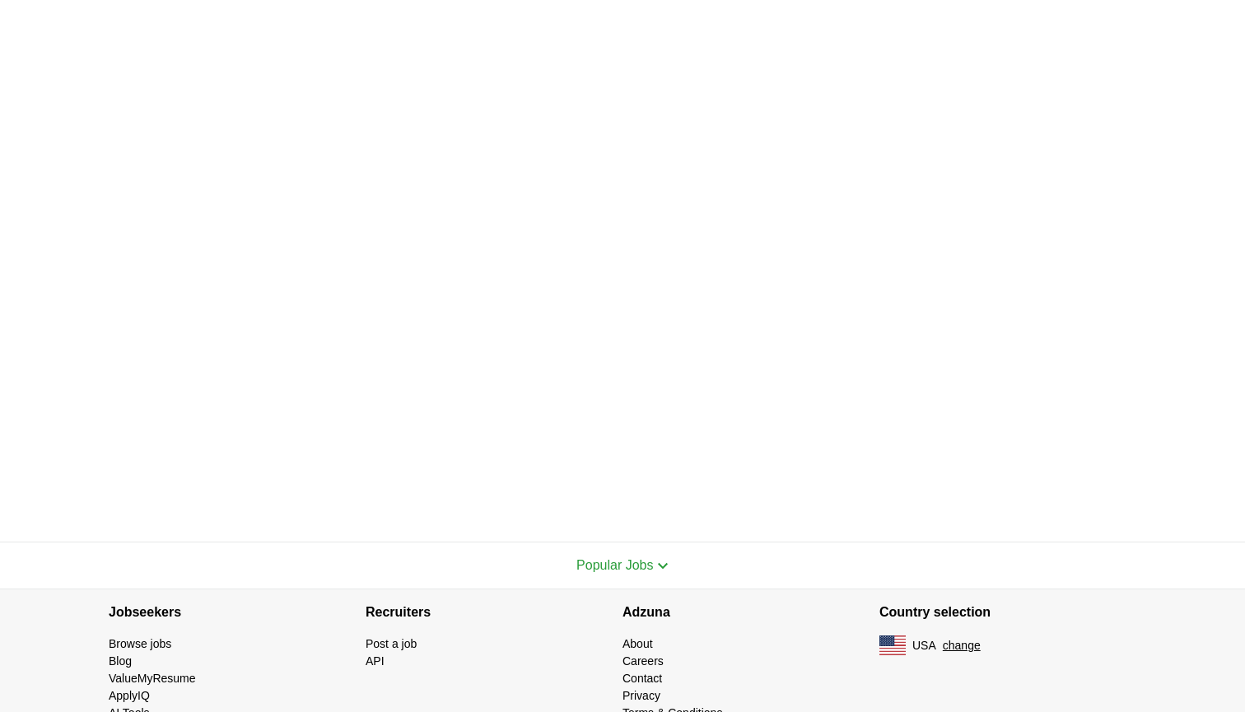
scroll to position [481, 0]
